Goal: Book appointment/travel/reservation

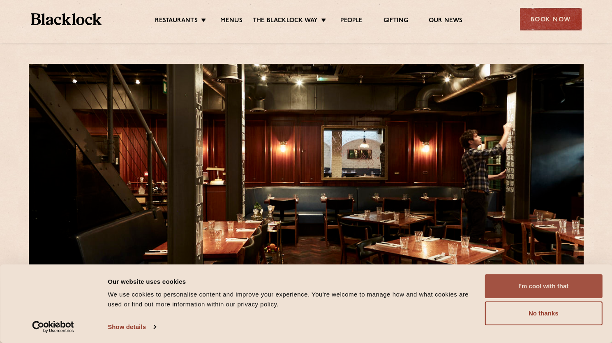
click at [507, 288] on button "I'm cool with that" at bounding box center [544, 286] width 118 height 24
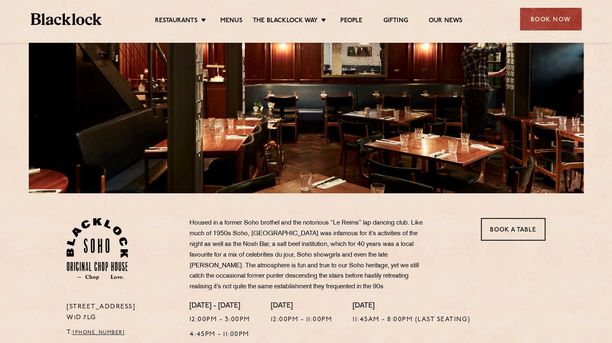
scroll to position [118, 0]
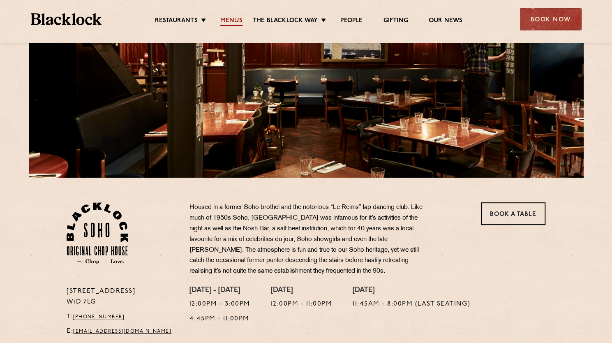
click at [239, 21] on link "Menus" at bounding box center [231, 21] width 22 height 9
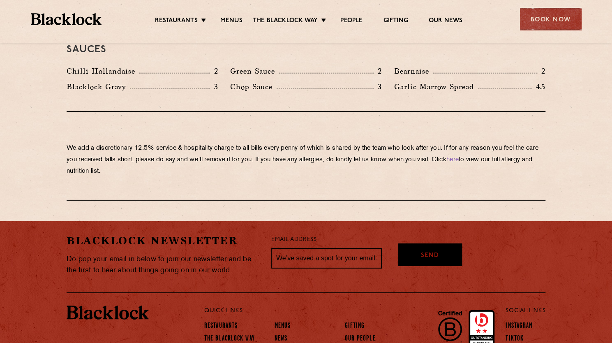
scroll to position [1397, 0]
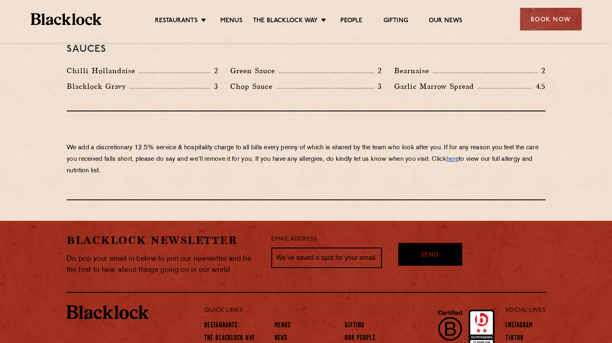
click at [459, 156] on link "here" at bounding box center [453, 159] width 12 height 6
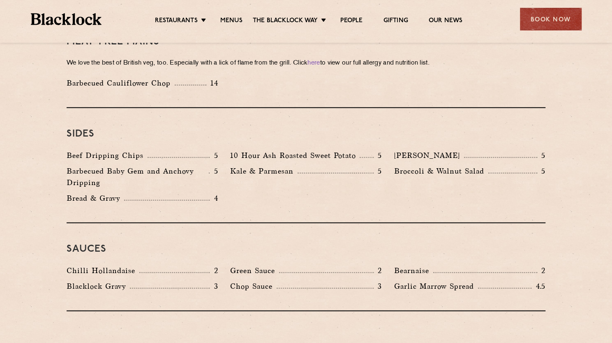
scroll to position [1204, 0]
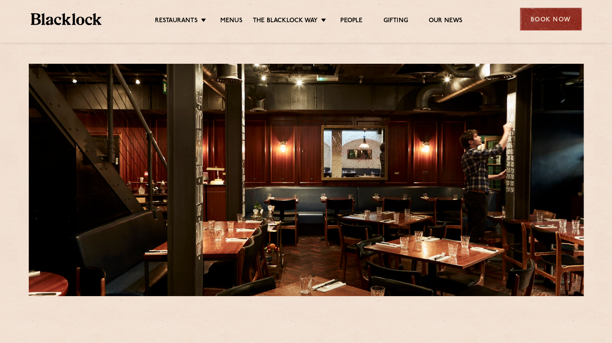
click at [544, 15] on div "Book Now" at bounding box center [551, 19] width 62 height 23
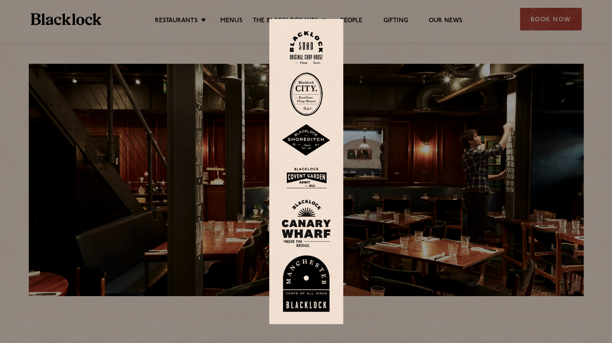
click at [315, 57] on img at bounding box center [306, 47] width 33 height 33
